Goal: Task Accomplishment & Management: Manage account settings

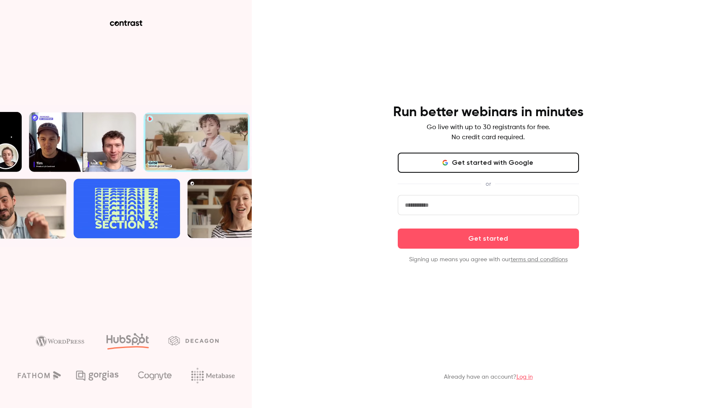
click at [458, 160] on button "Get started with Google" at bounding box center [488, 163] width 181 height 20
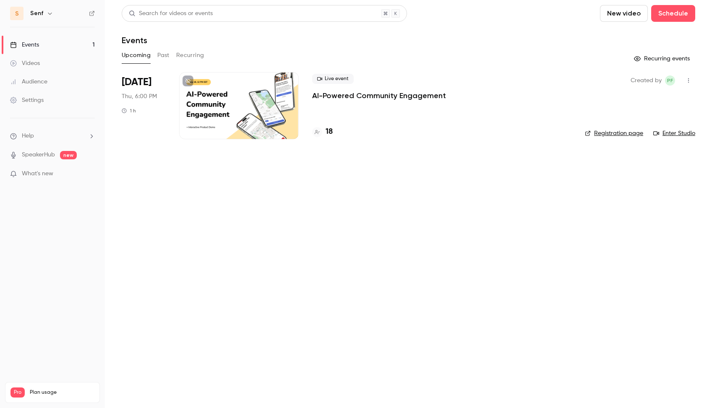
click at [331, 98] on p "AI-Powered Community Engagement" at bounding box center [379, 96] width 134 height 10
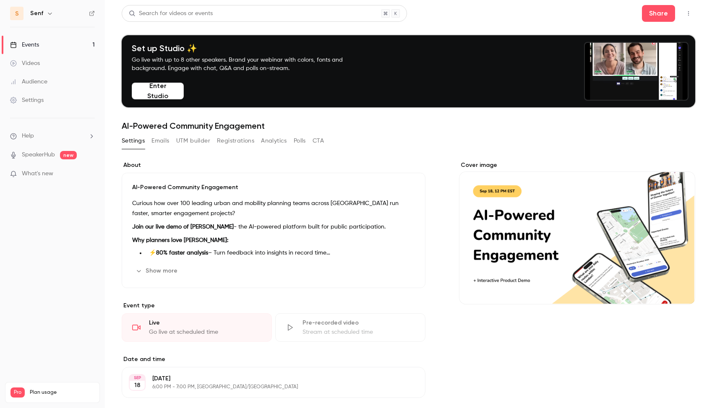
click at [165, 142] on button "Emails" at bounding box center [161, 140] width 18 height 13
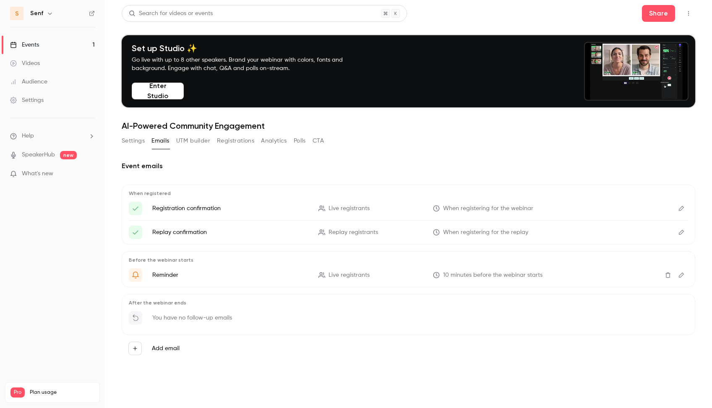
click at [180, 141] on button "UTM builder" at bounding box center [193, 140] width 34 height 13
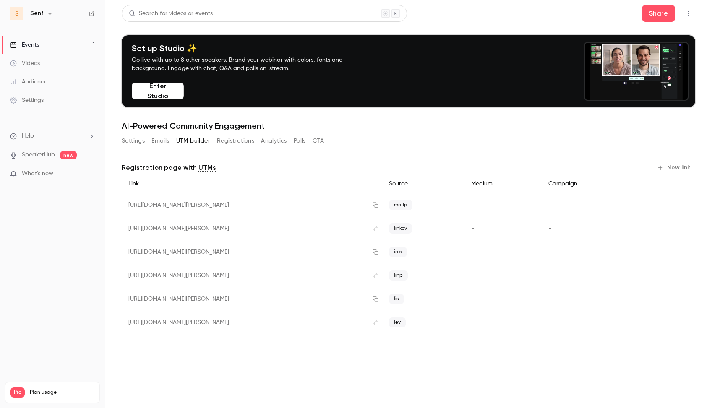
click at [227, 140] on button "Registrations" at bounding box center [235, 140] width 37 height 13
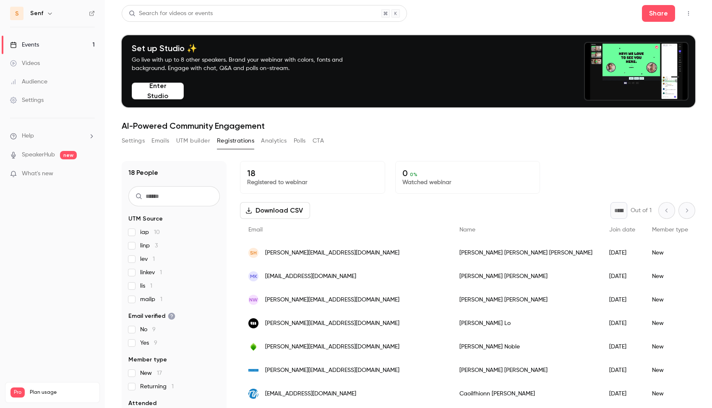
click at [268, 143] on button "Analytics" at bounding box center [274, 140] width 26 height 13
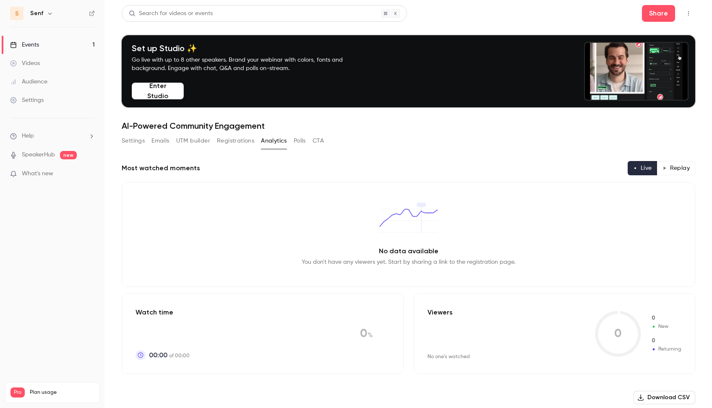
click at [296, 142] on button "Polls" at bounding box center [300, 140] width 12 height 13
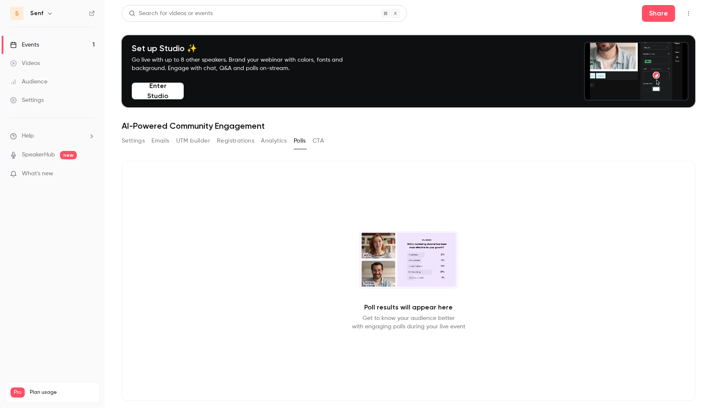
click at [320, 138] on button "CTA" at bounding box center [318, 140] width 11 height 13
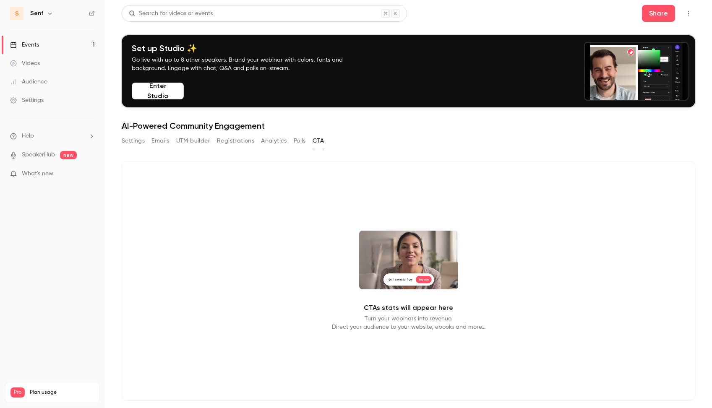
click at [308, 138] on div "Settings Emails UTM builder Registrations Analytics Polls CTA" at bounding box center [223, 140] width 202 height 13
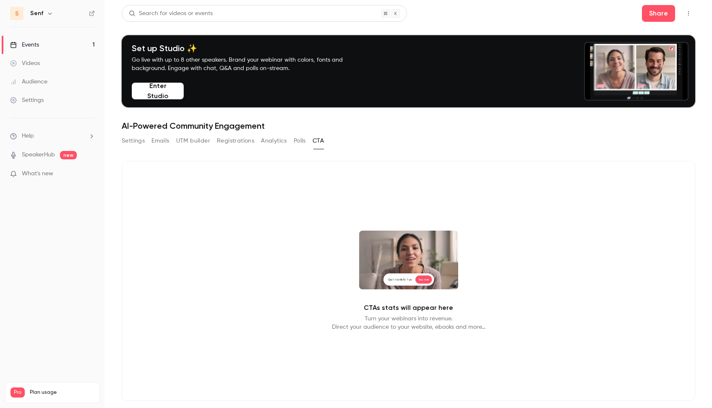
click at [303, 141] on button "Polls" at bounding box center [300, 140] width 12 height 13
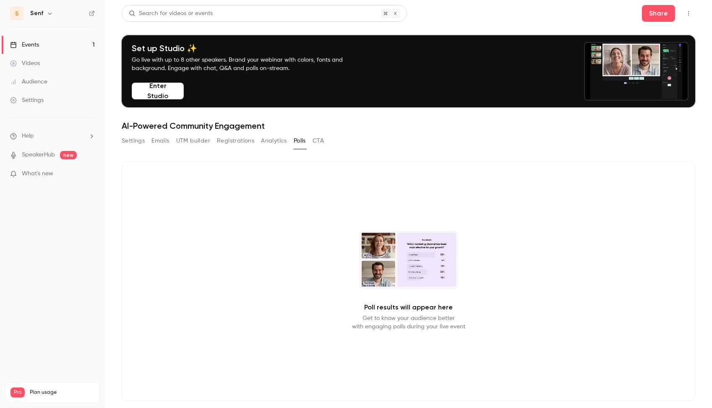
click at [322, 144] on button "CTA" at bounding box center [318, 140] width 11 height 13
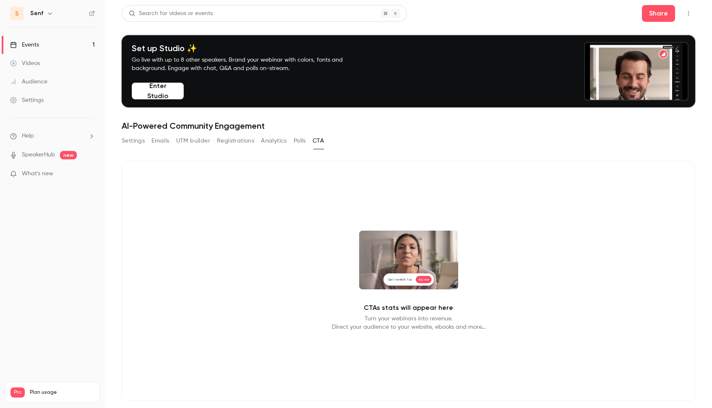
click at [300, 143] on button "Polls" at bounding box center [300, 140] width 12 height 13
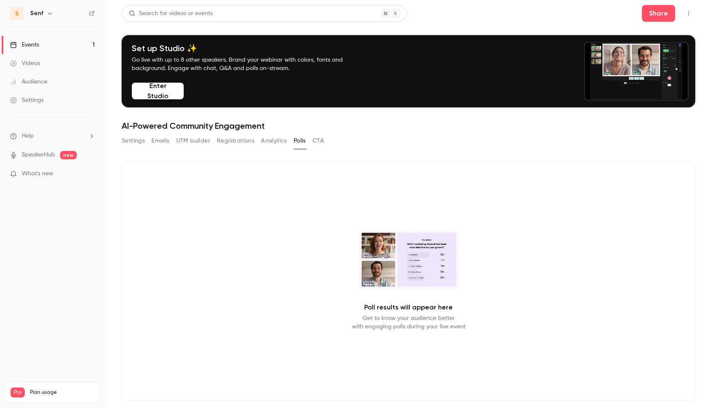
click at [44, 139] on li "Help" at bounding box center [52, 136] width 85 height 9
click at [44, 139] on div at bounding box center [356, 204] width 712 height 408
click at [33, 102] on div "Settings" at bounding box center [27, 100] width 34 height 8
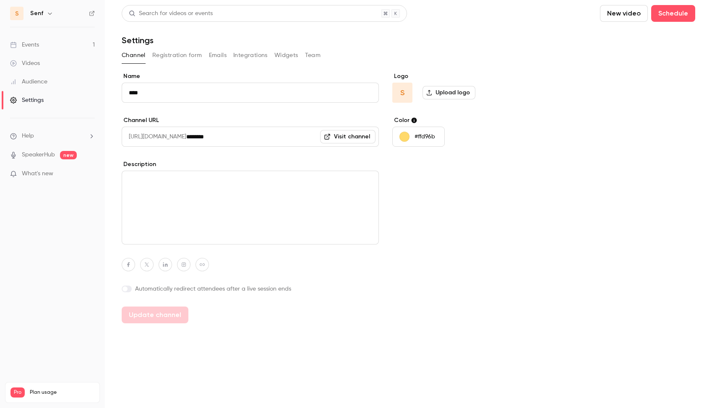
click at [34, 85] on div "Audience" at bounding box center [28, 82] width 37 height 8
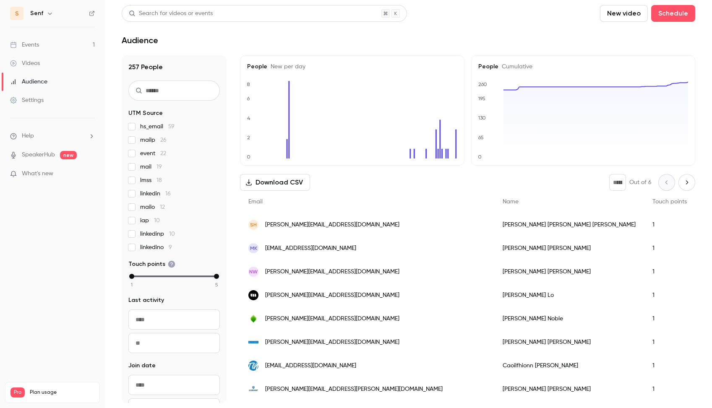
click at [34, 69] on link "Videos" at bounding box center [52, 63] width 105 height 18
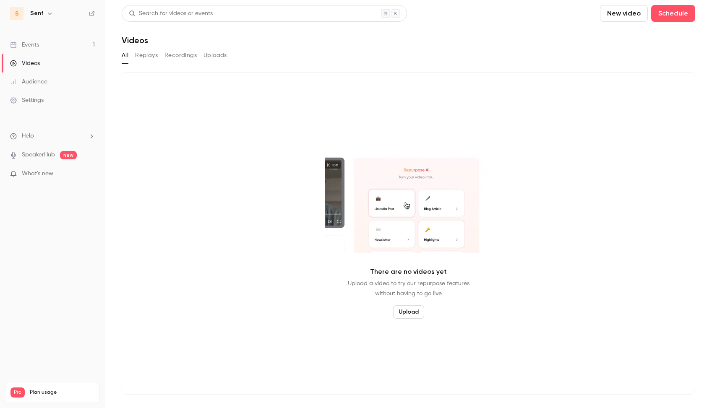
click at [32, 50] on link "Events 1" at bounding box center [52, 45] width 105 height 18
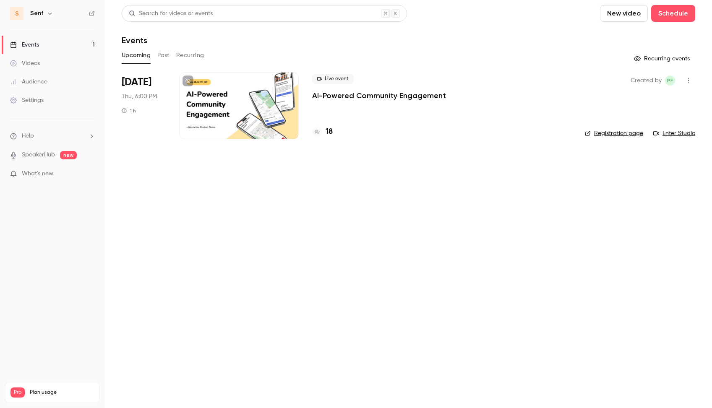
click at [341, 95] on p "AI-Powered Community Engagement" at bounding box center [379, 96] width 134 height 10
